Goal: Task Accomplishment & Management: Complete application form

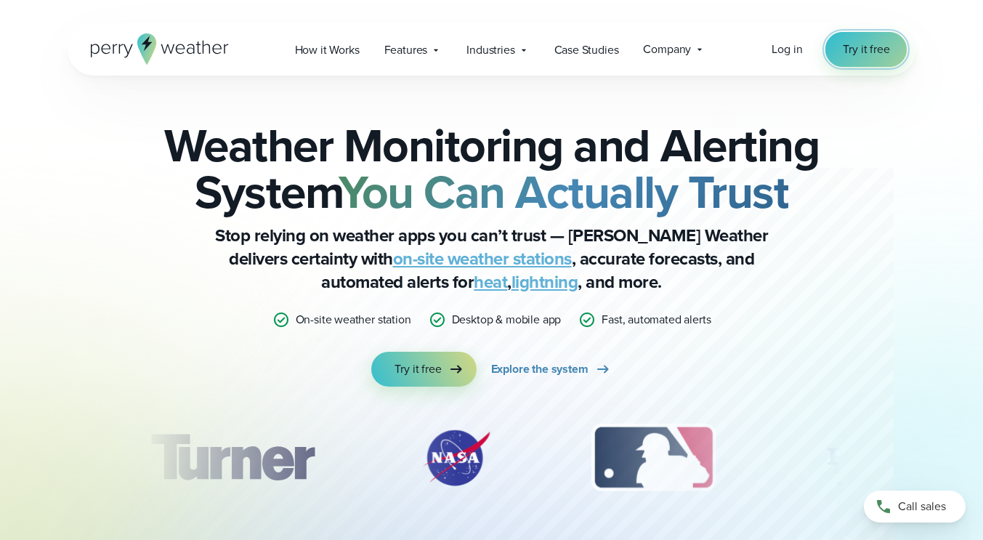
click at [883, 39] on link "Try it free" at bounding box center [865, 49] width 81 height 35
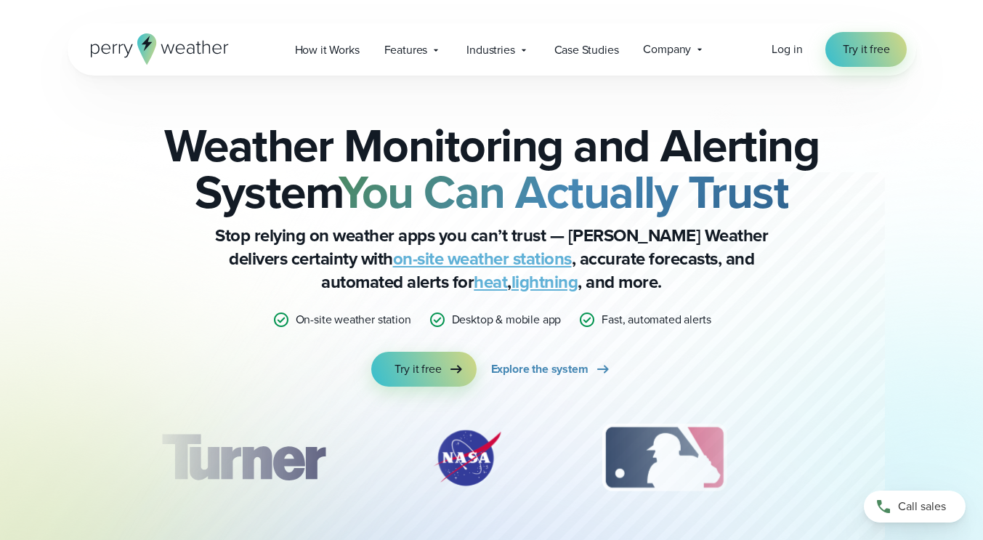
click at [789, 48] on span "Log in" at bounding box center [786, 49] width 31 height 17
